Goal: Task Accomplishment & Management: Use online tool/utility

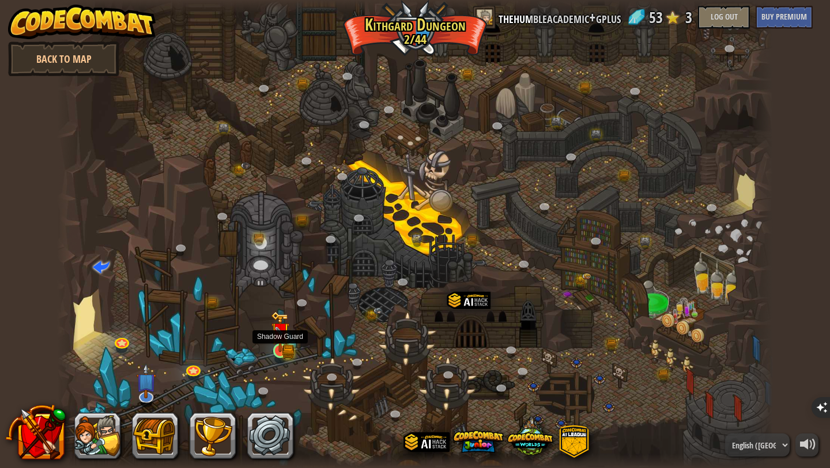
click at [285, 346] on img at bounding box center [280, 331] width 18 height 40
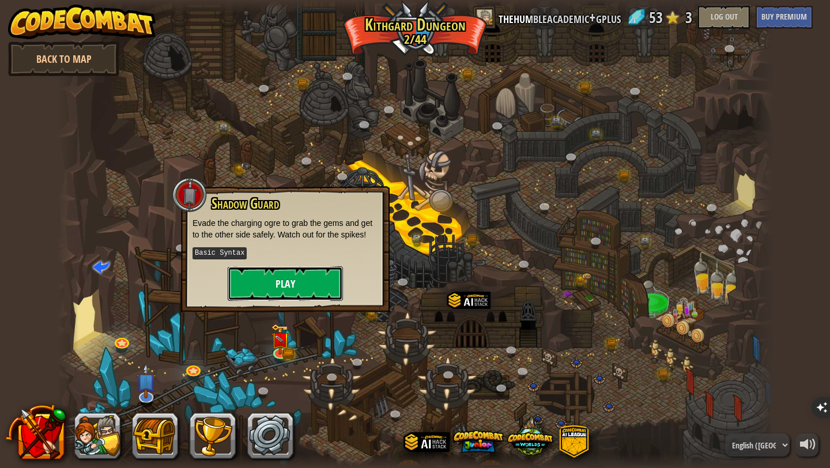
click at [323, 285] on button "Play" at bounding box center [285, 283] width 115 height 35
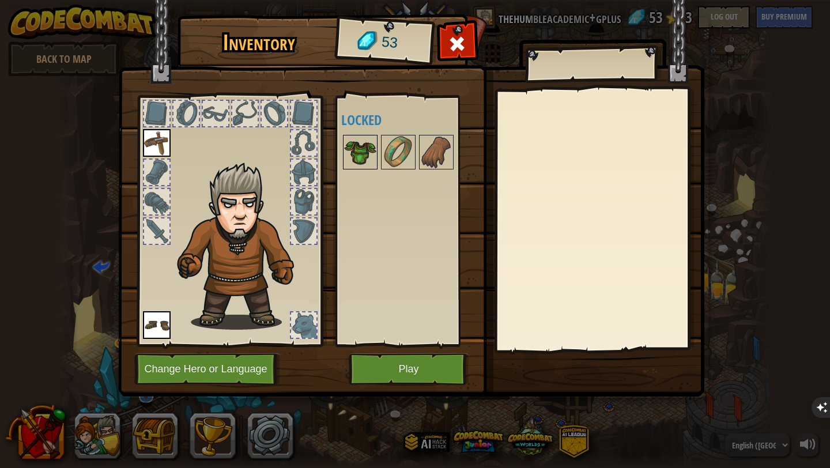
click at [360, 141] on img at bounding box center [360, 152] width 32 height 32
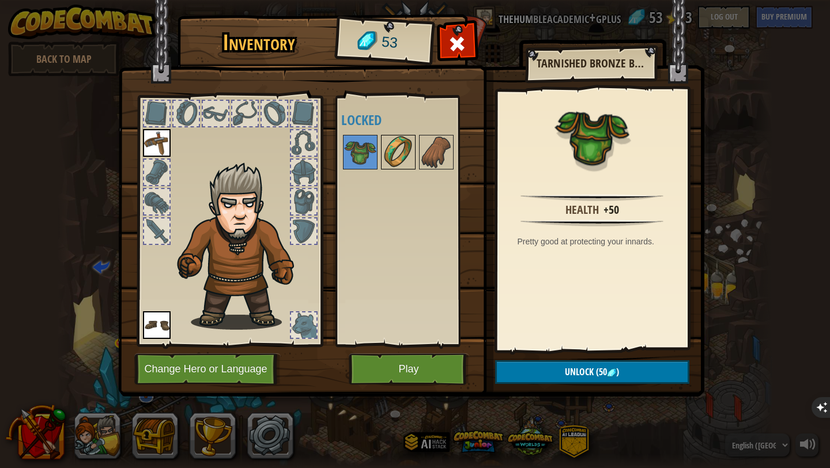
click at [392, 151] on img at bounding box center [398, 152] width 32 height 32
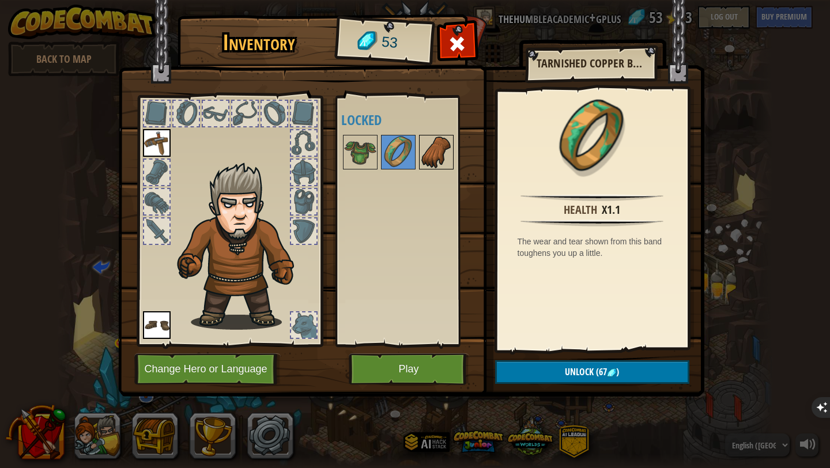
click at [426, 151] on img at bounding box center [436, 152] width 32 height 32
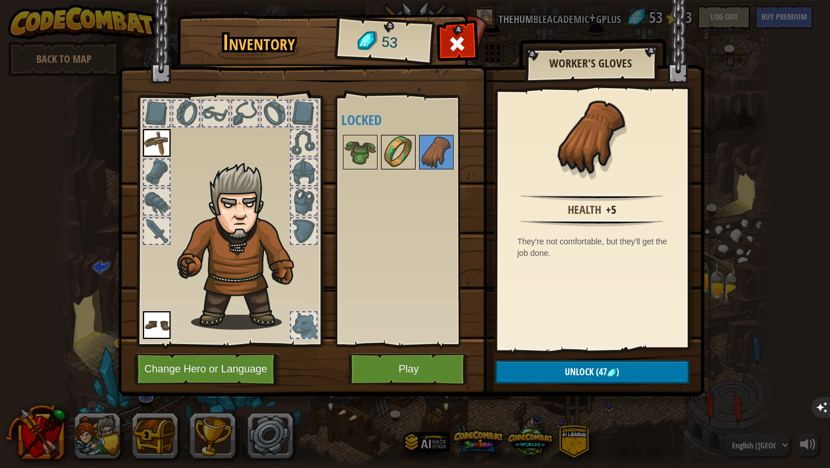
click at [403, 151] on img at bounding box center [398, 152] width 32 height 32
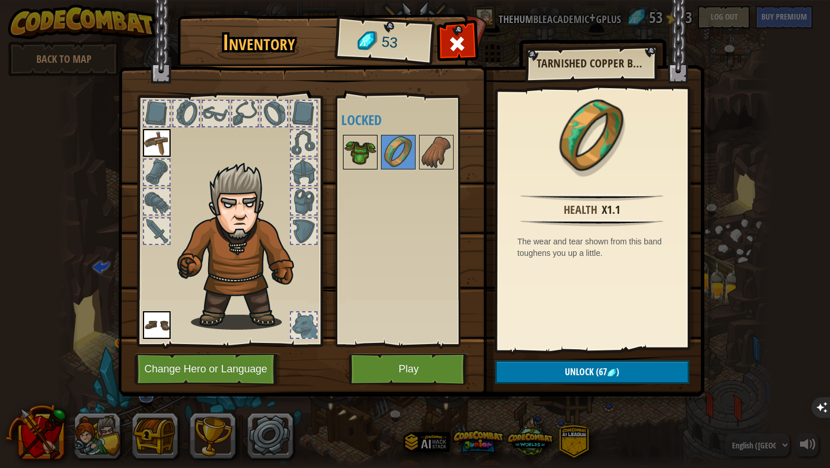
click at [366, 152] on img at bounding box center [360, 152] width 32 height 32
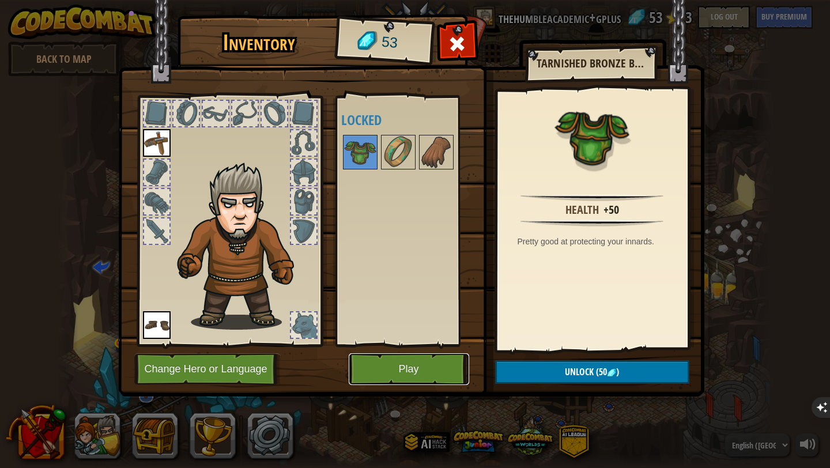
click at [405, 370] on button "Play" at bounding box center [409, 369] width 120 height 32
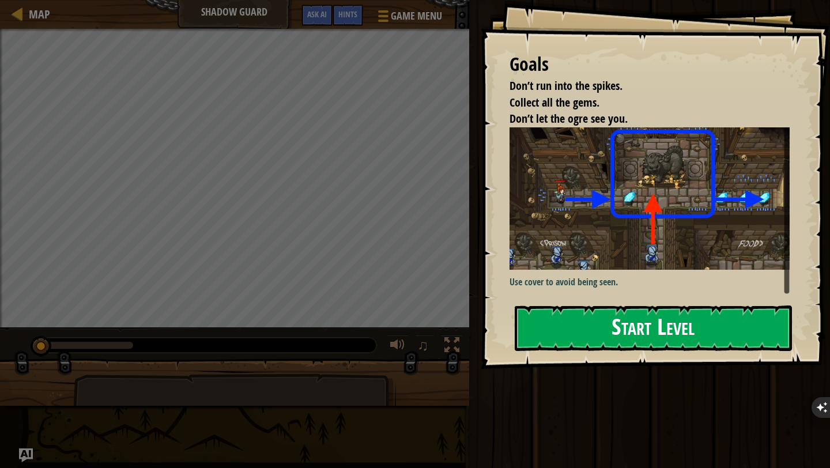
click at [605, 323] on button "Start Level" at bounding box center [653, 328] width 277 height 46
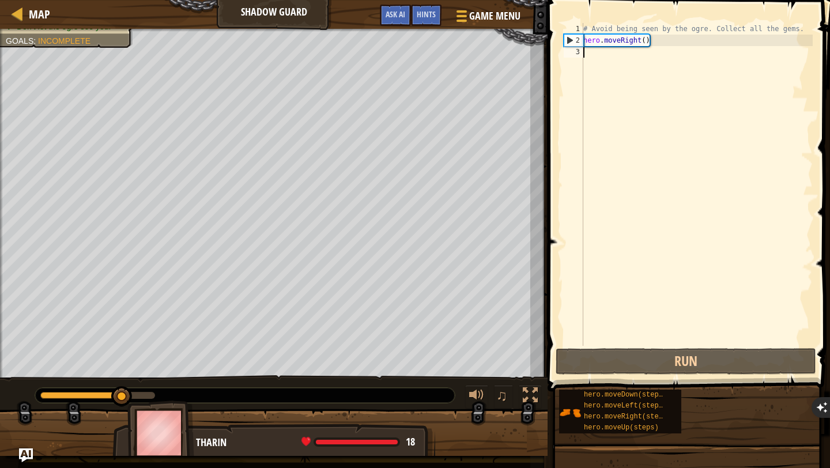
click at [602, 129] on div "# Avoid being seen by the ogre. Collect all the gems. hero . moveRight ( )" at bounding box center [697, 196] width 232 height 346
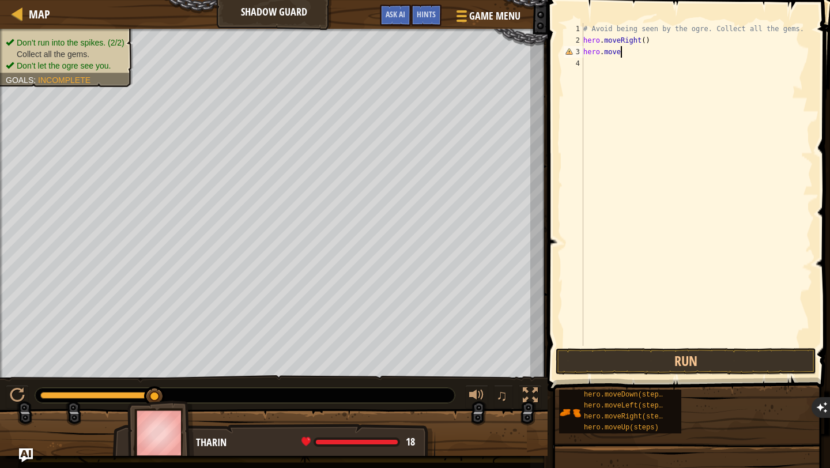
scroll to position [5, 3]
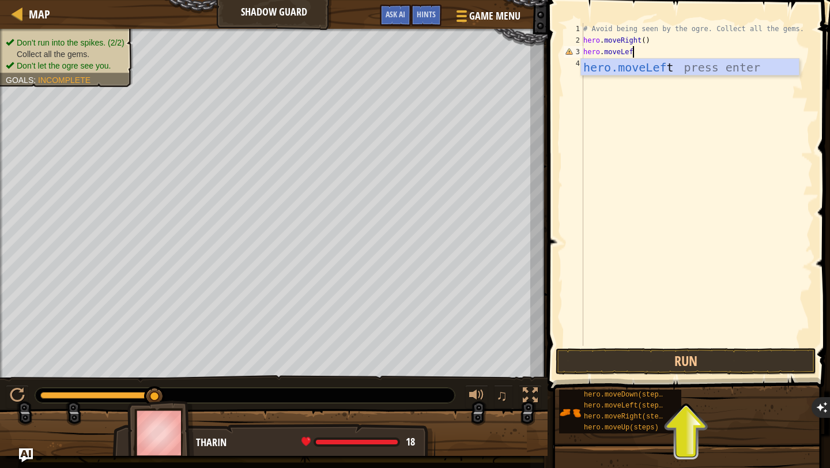
type textarea "hero.moveLeft"
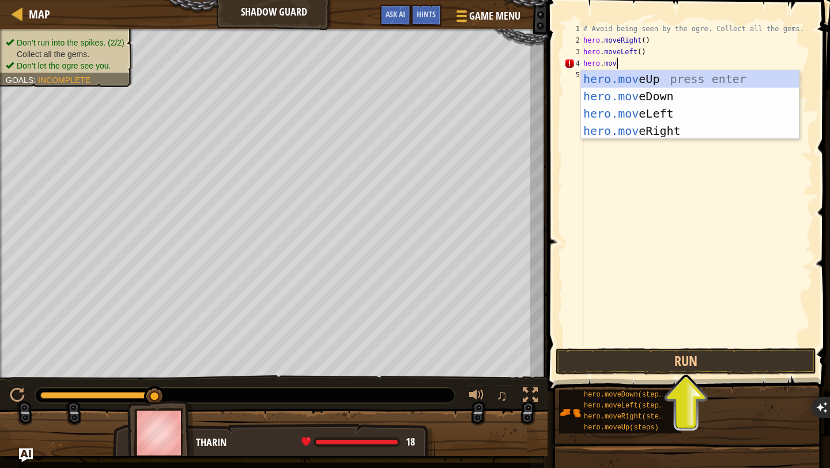
scroll to position [5, 2]
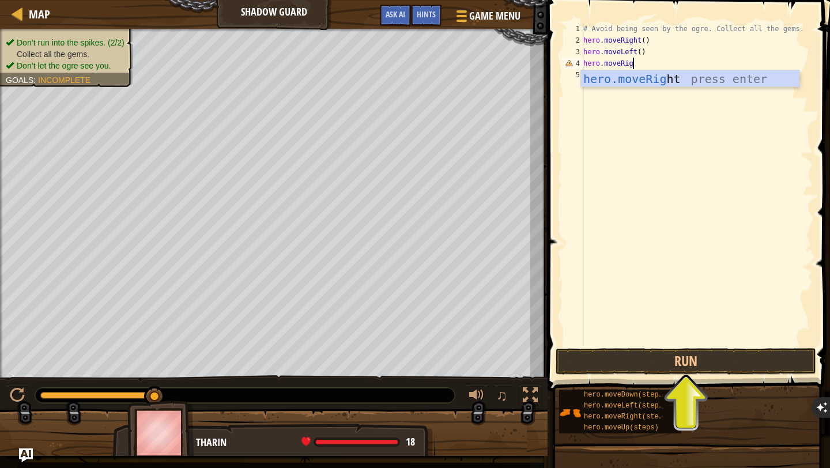
type textarea "hero.moveRight"
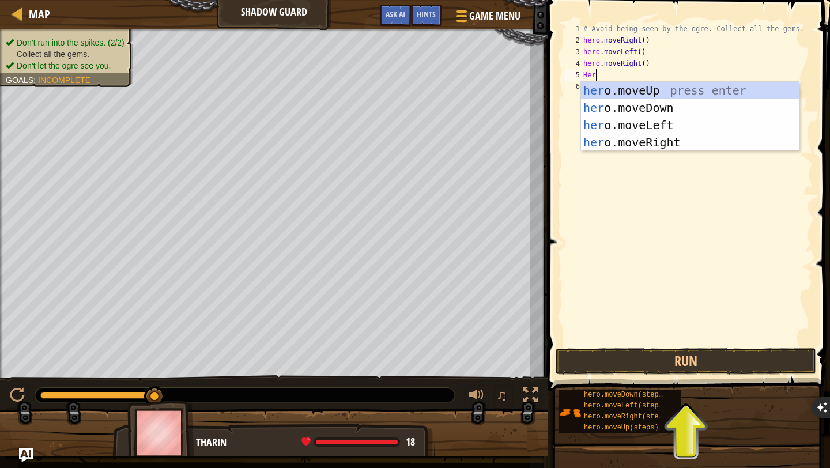
scroll to position [5, 0]
type textarea "H"
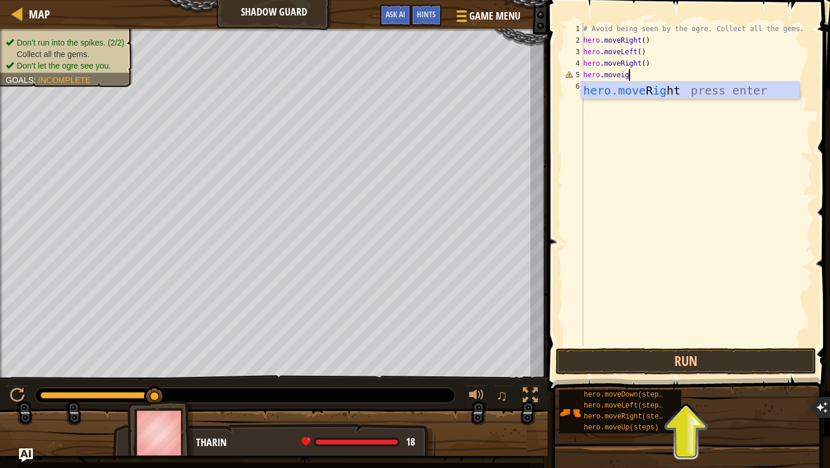
scroll to position [5, 4]
type textarea "hero.moveRight"
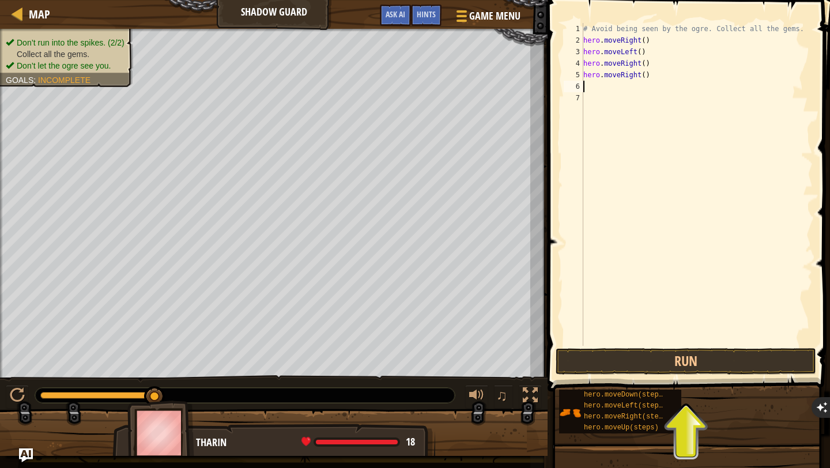
scroll to position [5, 0]
click at [631, 363] on button "Run" at bounding box center [686, 361] width 260 height 27
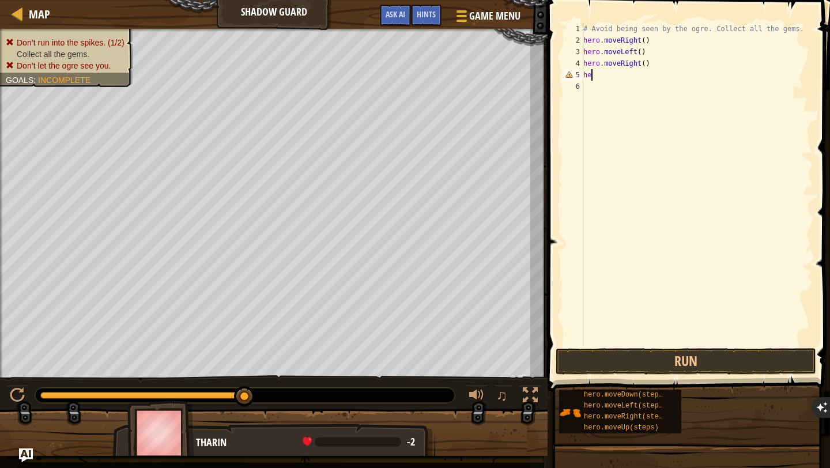
type textarea "h"
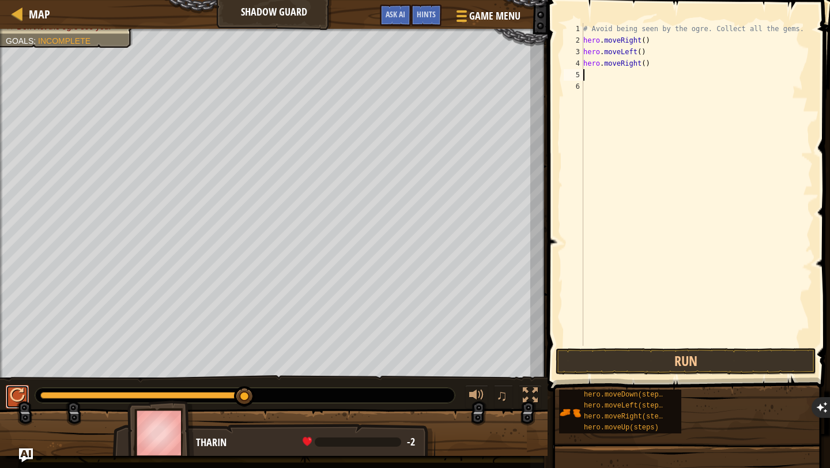
click at [20, 404] on button at bounding box center [17, 397] width 23 height 24
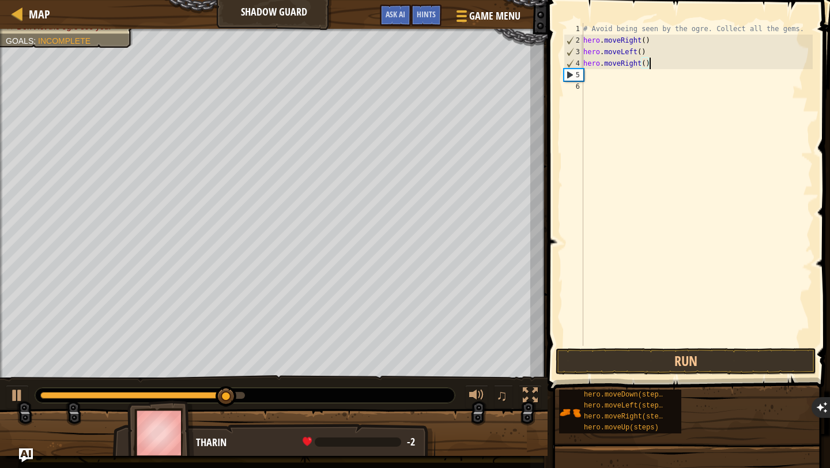
click at [657, 63] on div "# Avoid being seen by the ogre. Collect all the gems. hero . moveRight ( ) hero…" at bounding box center [697, 196] width 232 height 346
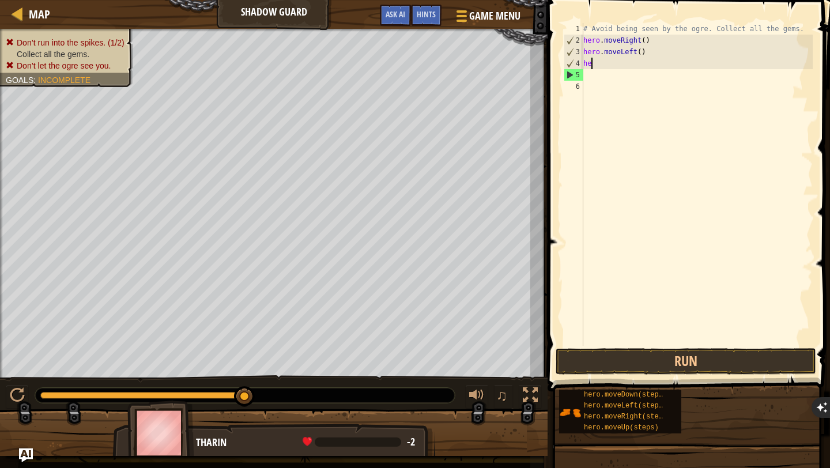
type textarea "h"
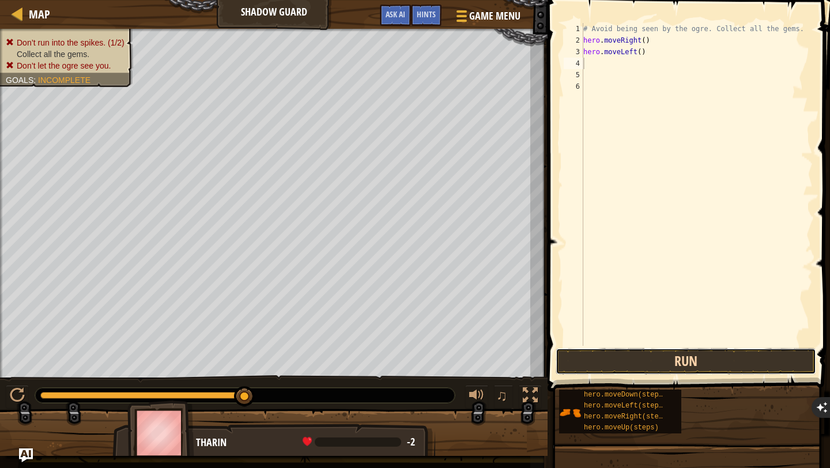
click at [648, 364] on button "Run" at bounding box center [686, 361] width 260 height 27
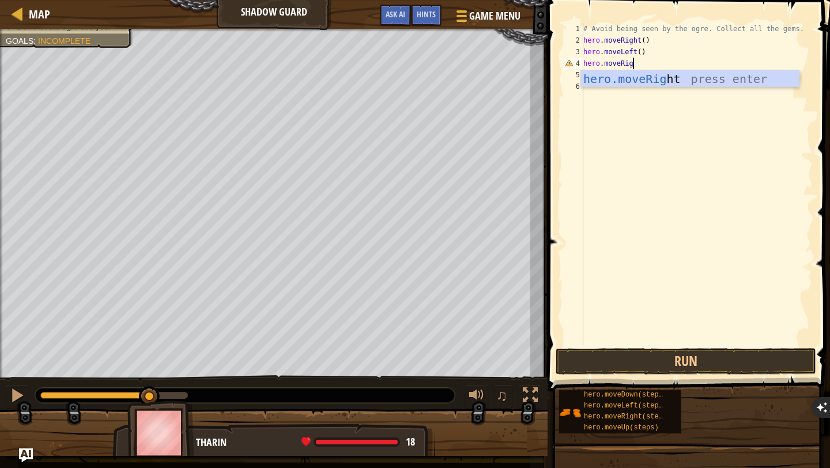
type textarea "hero.moveRight"
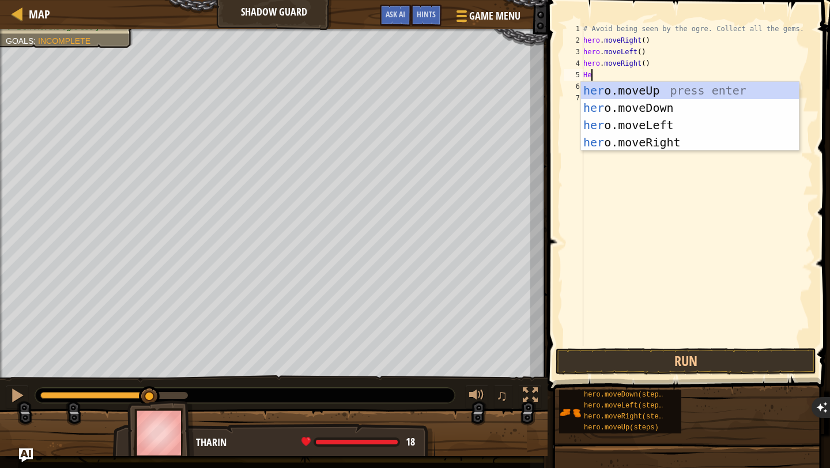
type textarea "H"
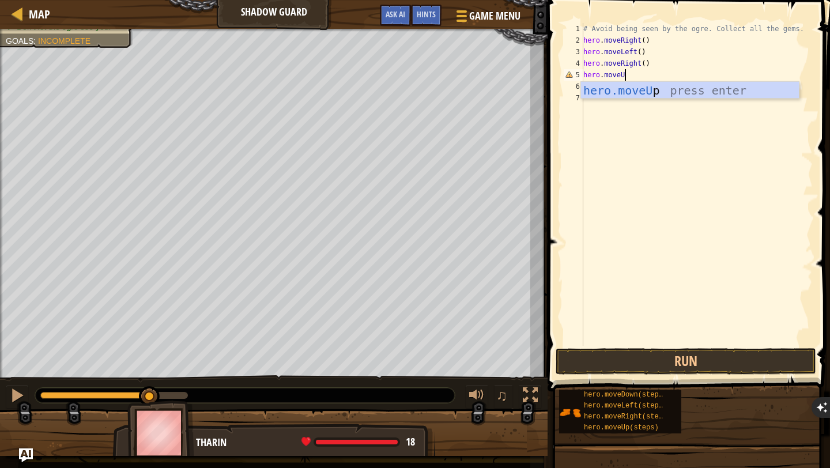
type textarea "hero.moveUp"
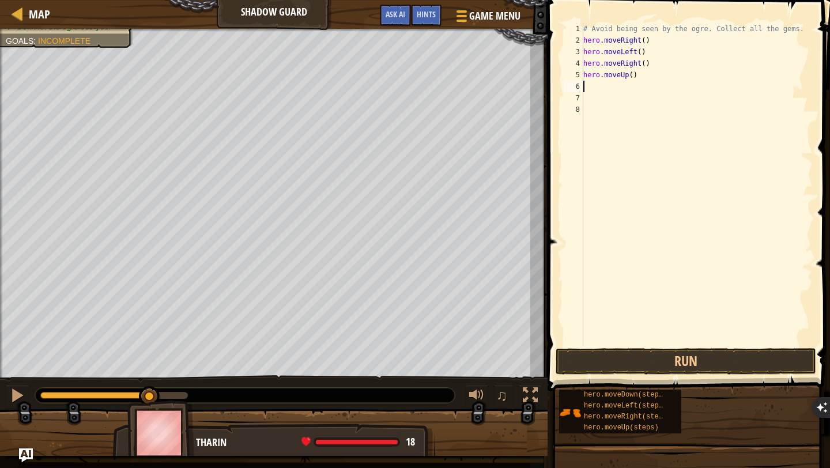
type textarea "H"
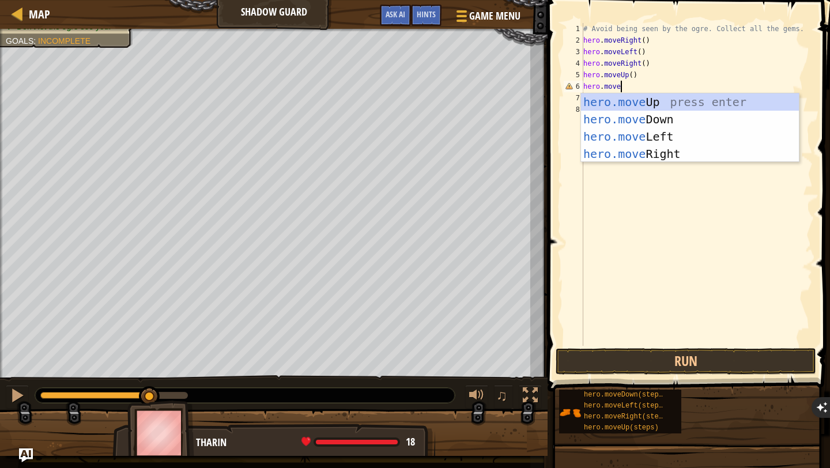
scroll to position [5, 3]
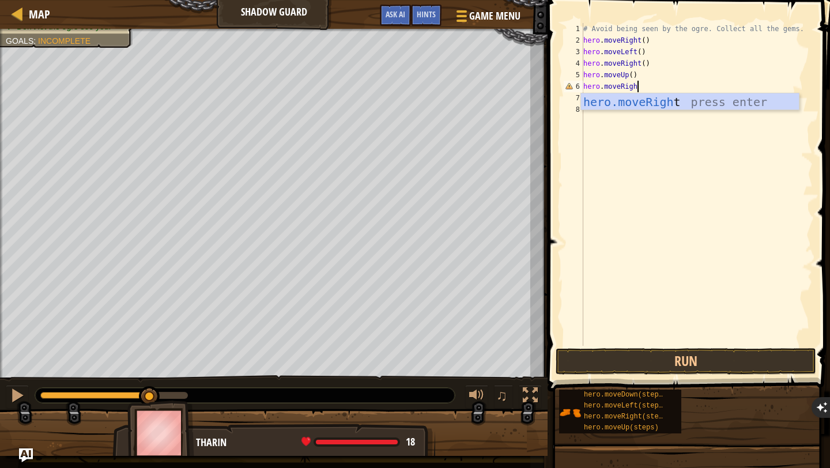
type textarea "hero.moveRight"
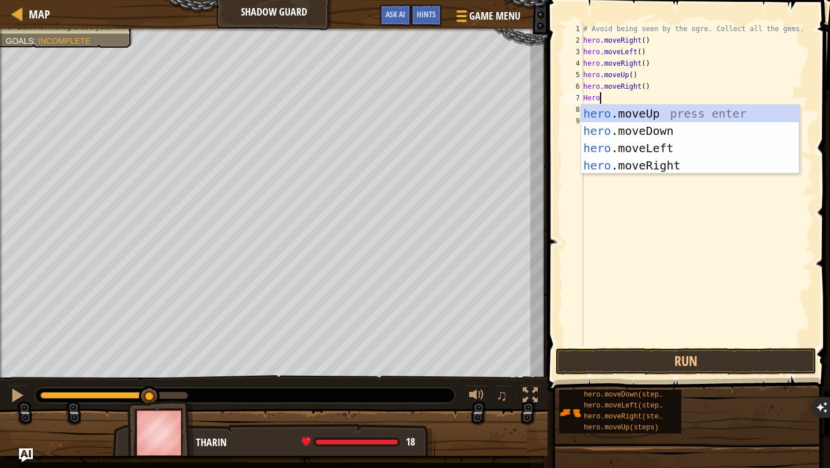
scroll to position [5, 0]
type textarea "H"
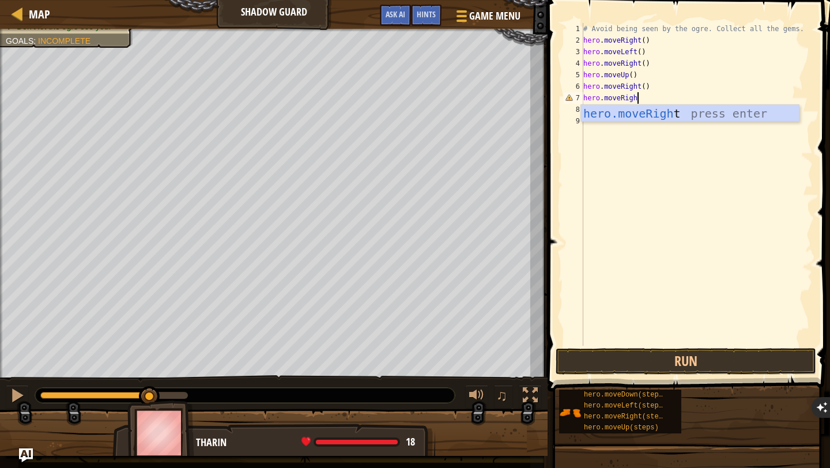
type textarea "hero.moveRight"
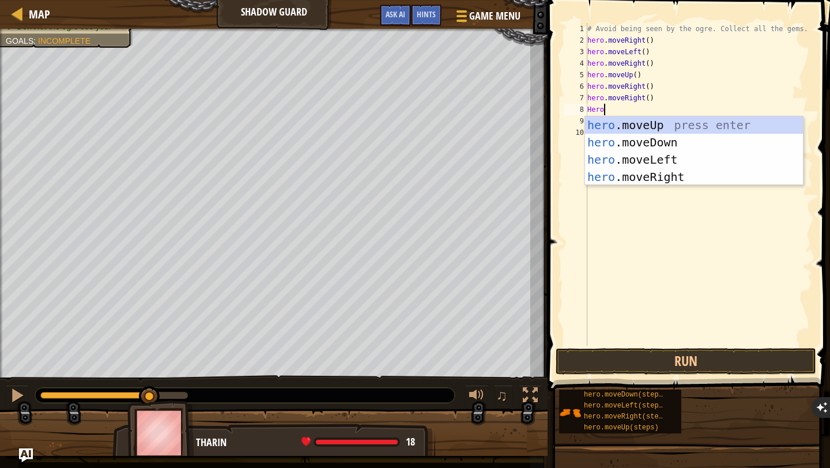
scroll to position [5, 1]
type textarea "H"
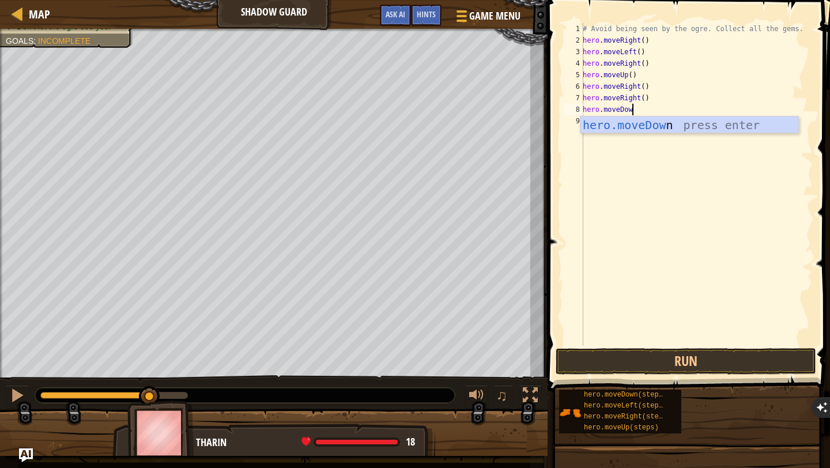
scroll to position [5, 4]
type textarea "hero.moveDown"
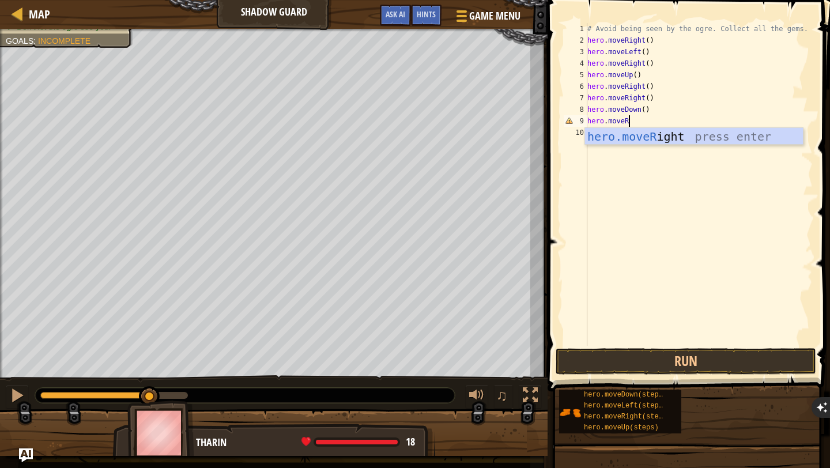
scroll to position [5, 3]
type textarea "hero.moveRight"
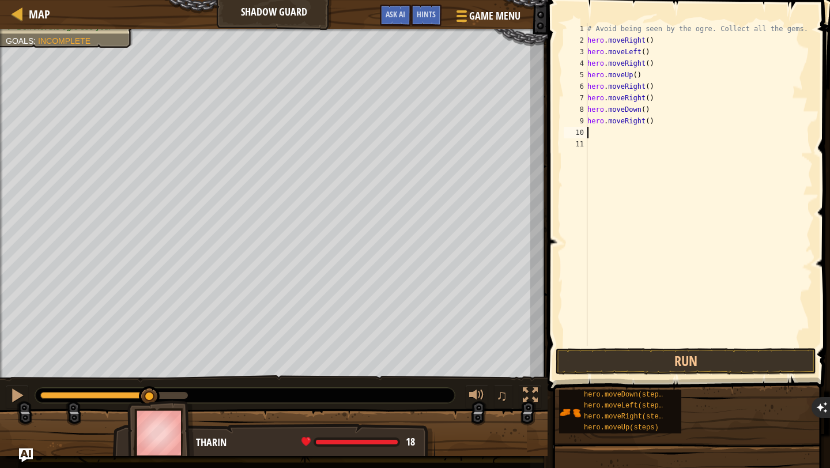
scroll to position [5, 0]
click at [734, 364] on button "Run" at bounding box center [686, 361] width 260 height 27
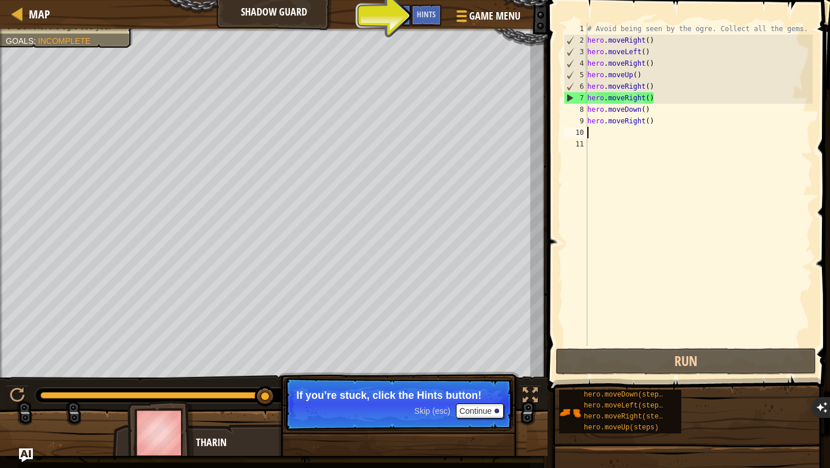
click at [634, 97] on div "# Avoid being seen by the ogre. Collect all the gems. hero . moveRight ( ) hero…" at bounding box center [699, 196] width 228 height 346
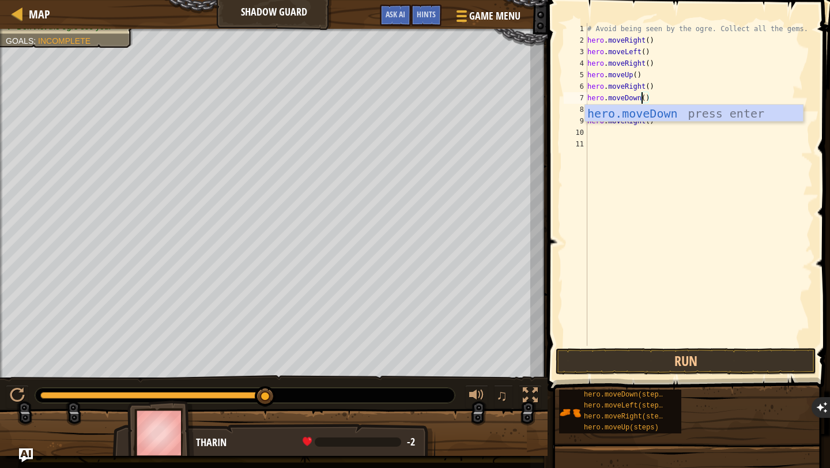
scroll to position [5, 5]
click at [680, 362] on button "Run" at bounding box center [686, 361] width 260 height 27
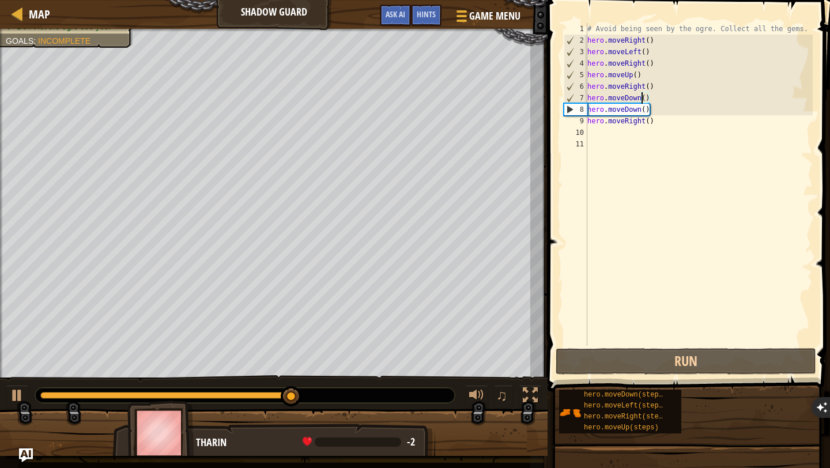
click at [627, 110] on div "# Avoid being seen by the ogre. Collect all the gems. hero . moveRight ( ) hero…" at bounding box center [699, 196] width 228 height 346
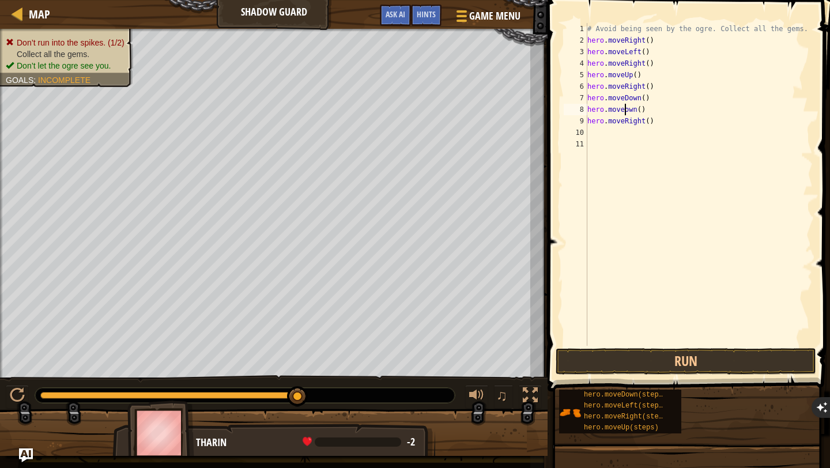
scroll to position [5, 3]
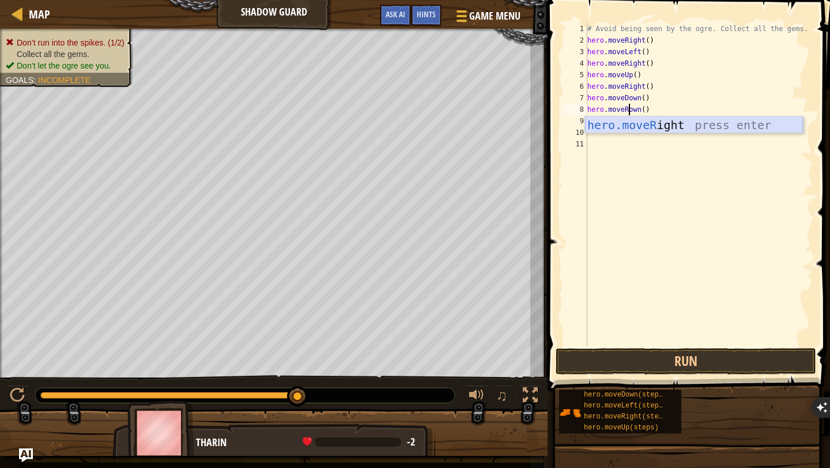
click at [707, 127] on div "hero.moveR ight press enter" at bounding box center [694, 142] width 218 height 52
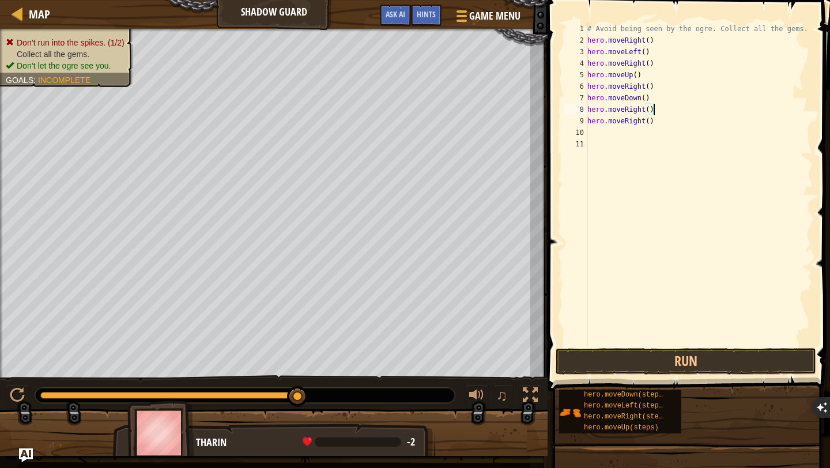
click at [672, 124] on div "# Avoid being seen by the ogre. Collect all the gems. hero . moveRight ( ) hero…" at bounding box center [699, 196] width 228 height 346
type textarea "h"
click at [724, 358] on button "Run" at bounding box center [686, 361] width 260 height 27
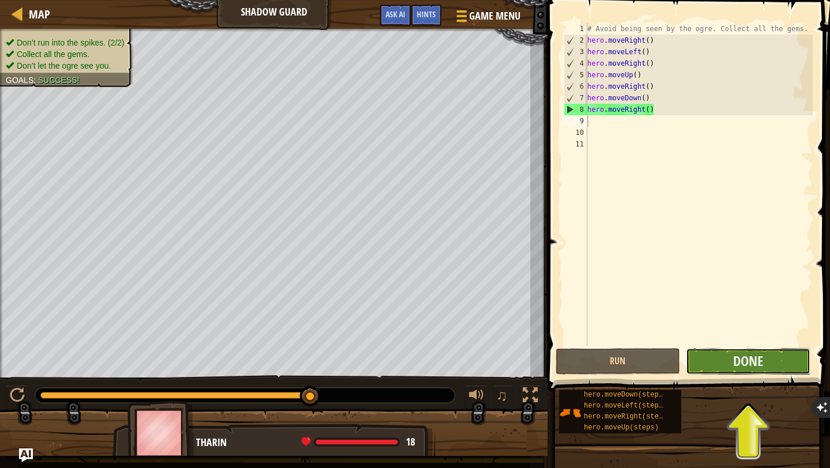
click at [783, 367] on button "Done" at bounding box center [748, 361] width 124 height 27
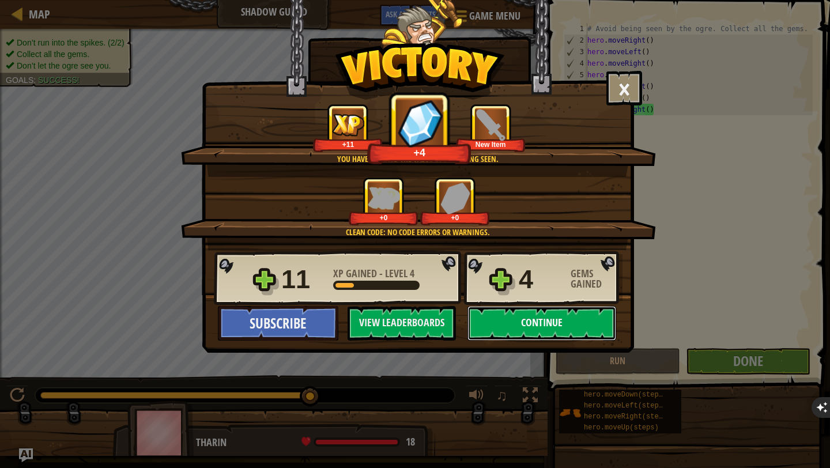
click at [539, 323] on button "Continue" at bounding box center [541, 323] width 149 height 35
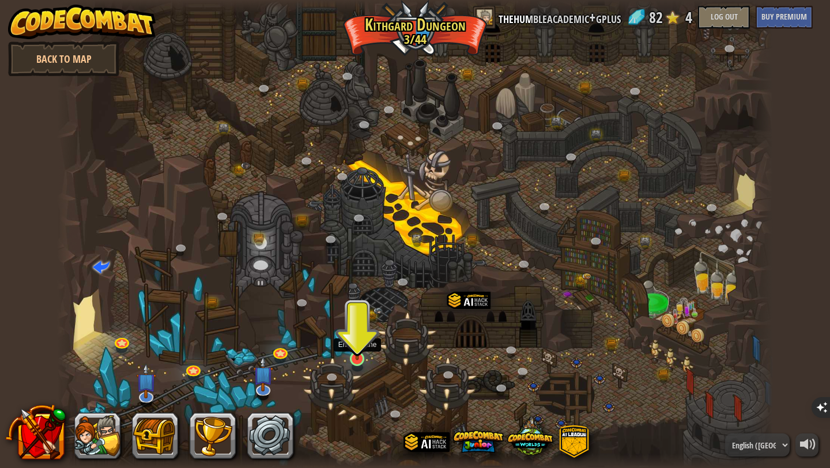
click at [362, 342] on img at bounding box center [357, 339] width 18 height 43
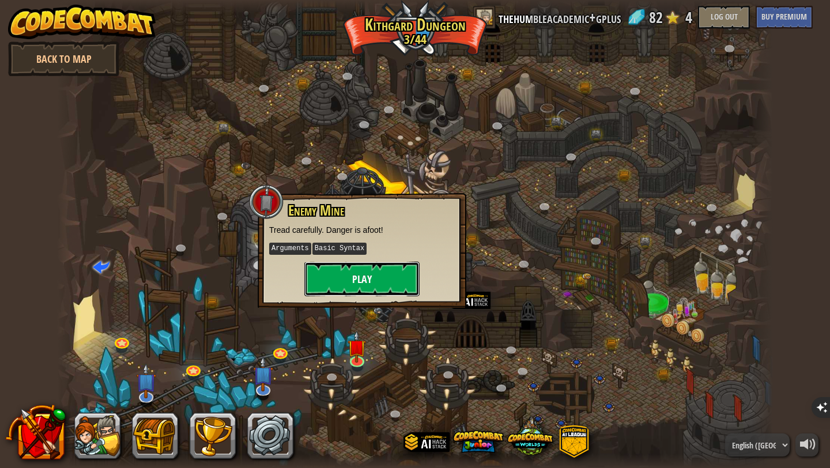
click at [384, 275] on button "Play" at bounding box center [361, 279] width 115 height 35
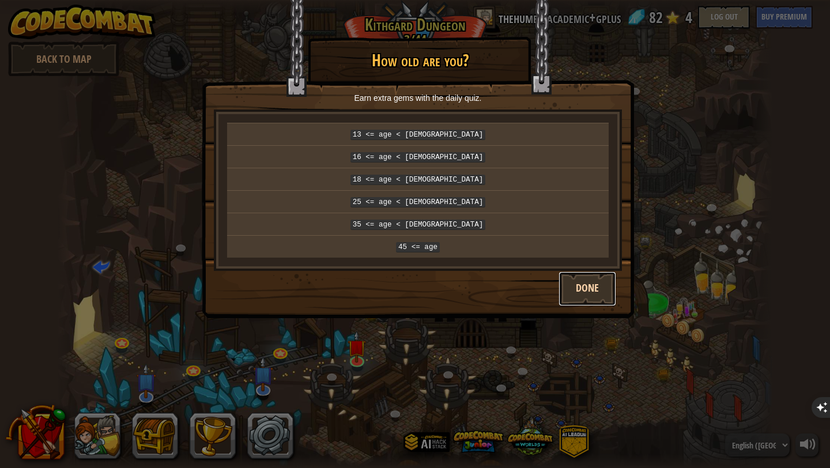
click at [591, 278] on button "Done" at bounding box center [587, 288] width 58 height 35
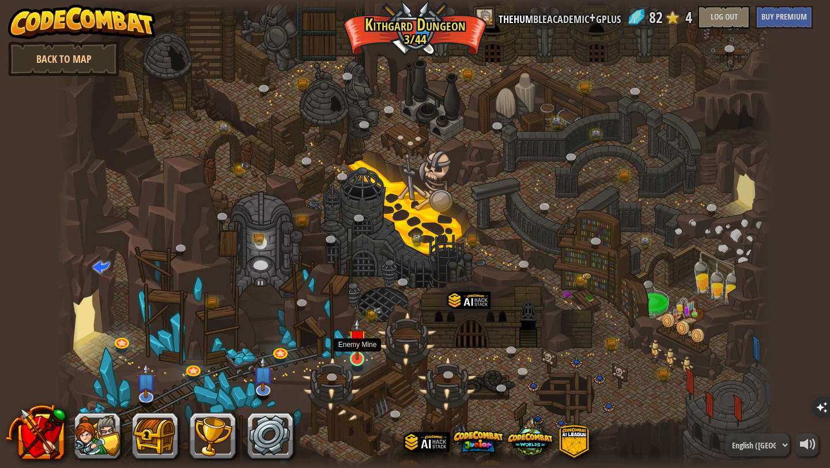
click at [350, 347] on img at bounding box center [357, 339] width 18 height 43
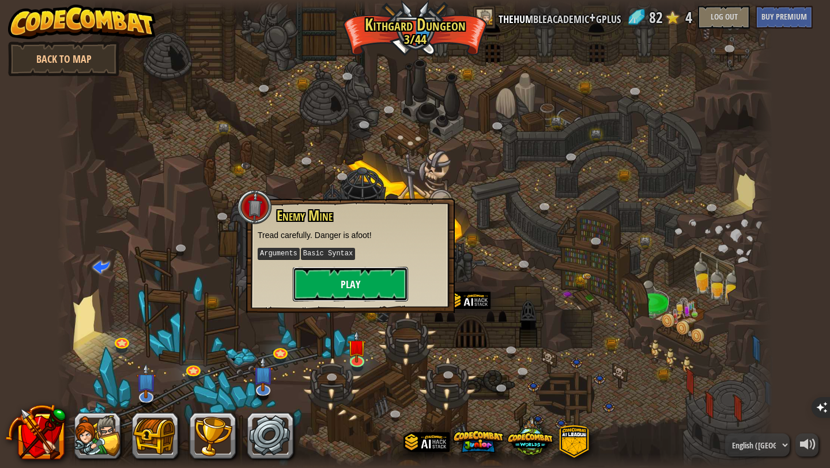
click at [381, 282] on button "Play" at bounding box center [350, 284] width 115 height 35
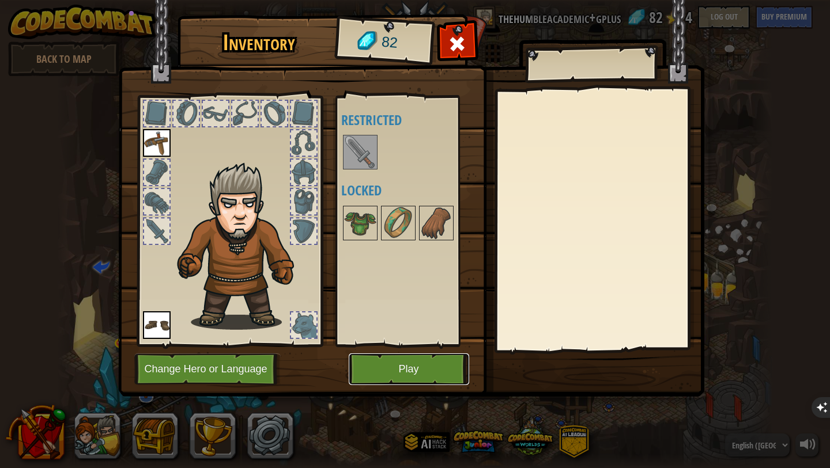
click at [403, 369] on button "Play" at bounding box center [409, 369] width 120 height 32
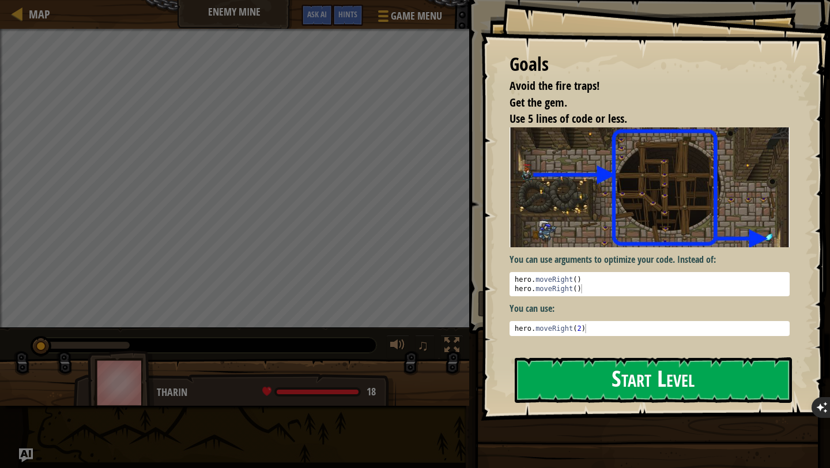
click at [634, 357] on button "Start Level" at bounding box center [653, 380] width 277 height 46
